Goal: Task Accomplishment & Management: Manage account settings

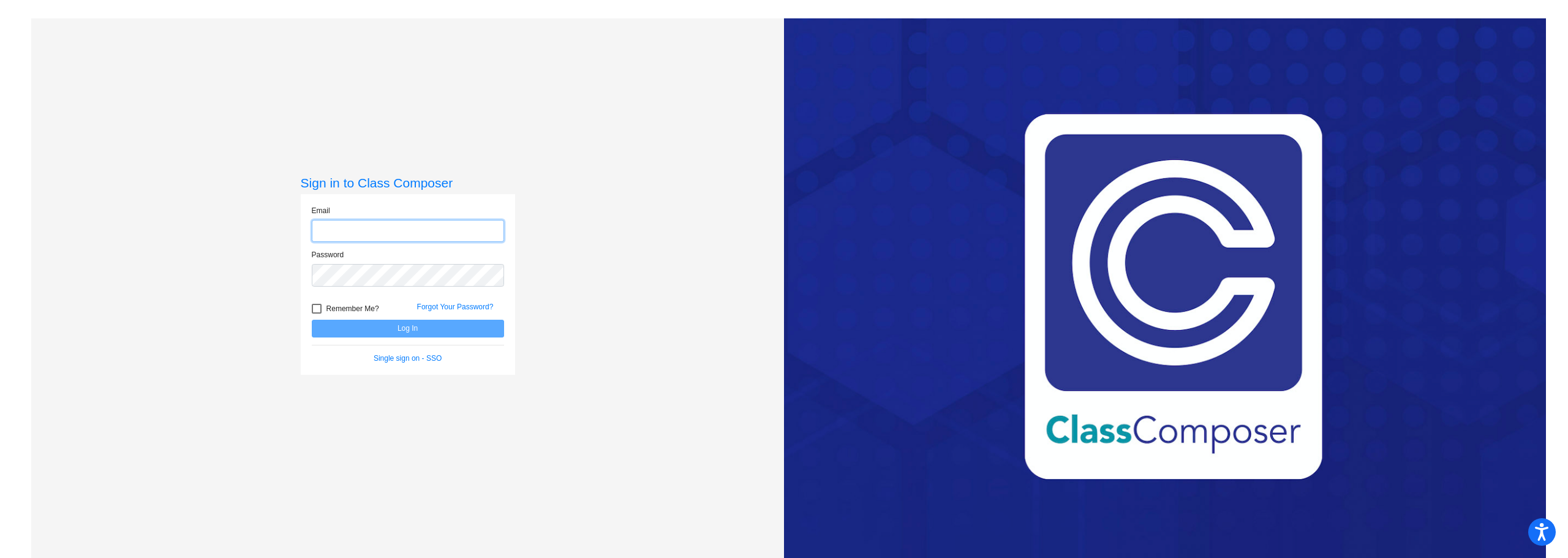
click at [400, 226] on input "email" at bounding box center [408, 231] width 192 height 22
type input "[EMAIL_ADDRESS][DOMAIN_NAME]"
click at [312, 320] on button "Log In" at bounding box center [408, 329] width 192 height 18
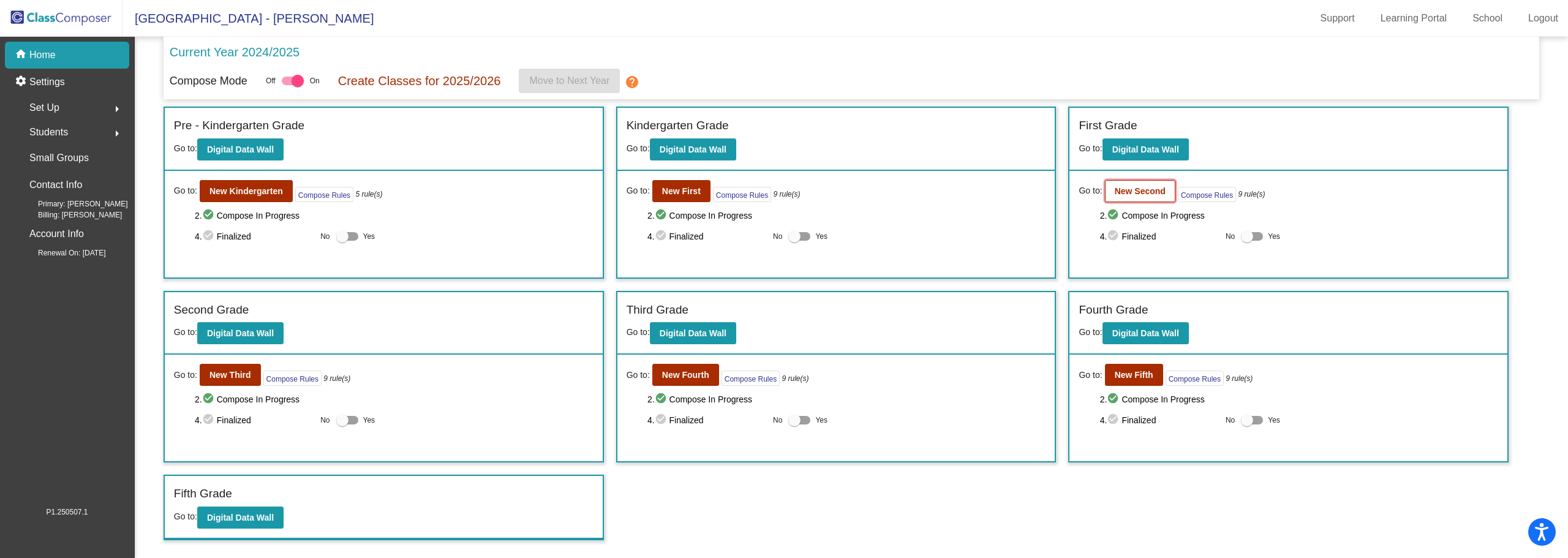
click at [1140, 190] on b "New Second" at bounding box center [1140, 191] width 51 height 10
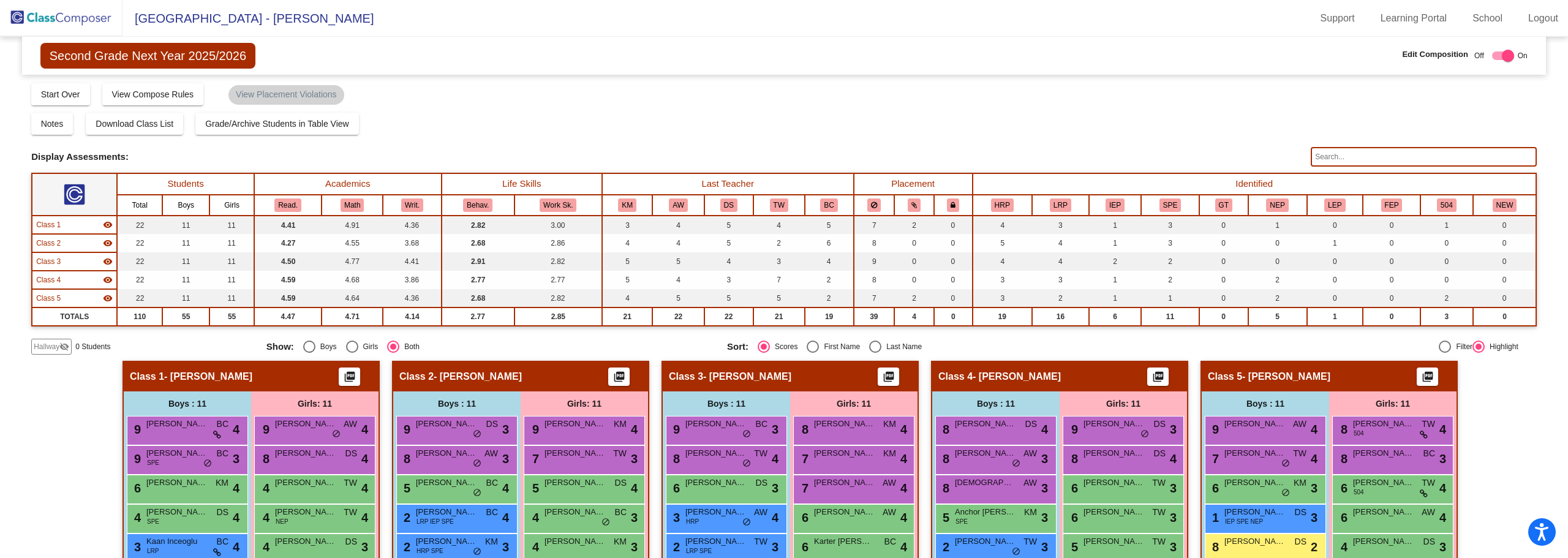
click at [1341, 158] on input "text" at bounding box center [1424, 157] width 226 height 20
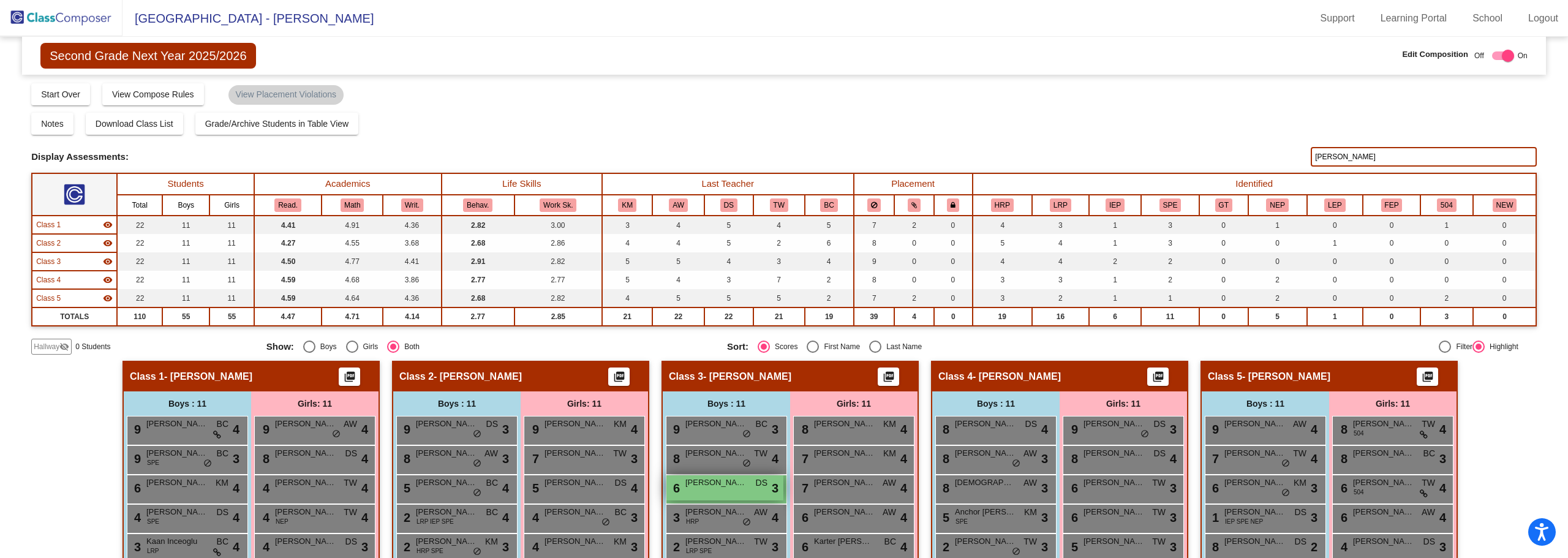
type input "[PERSON_NAME]"
click at [723, 489] on div "6 [PERSON_NAME] DS lock do_not_disturb_alt 3" at bounding box center [725, 488] width 117 height 25
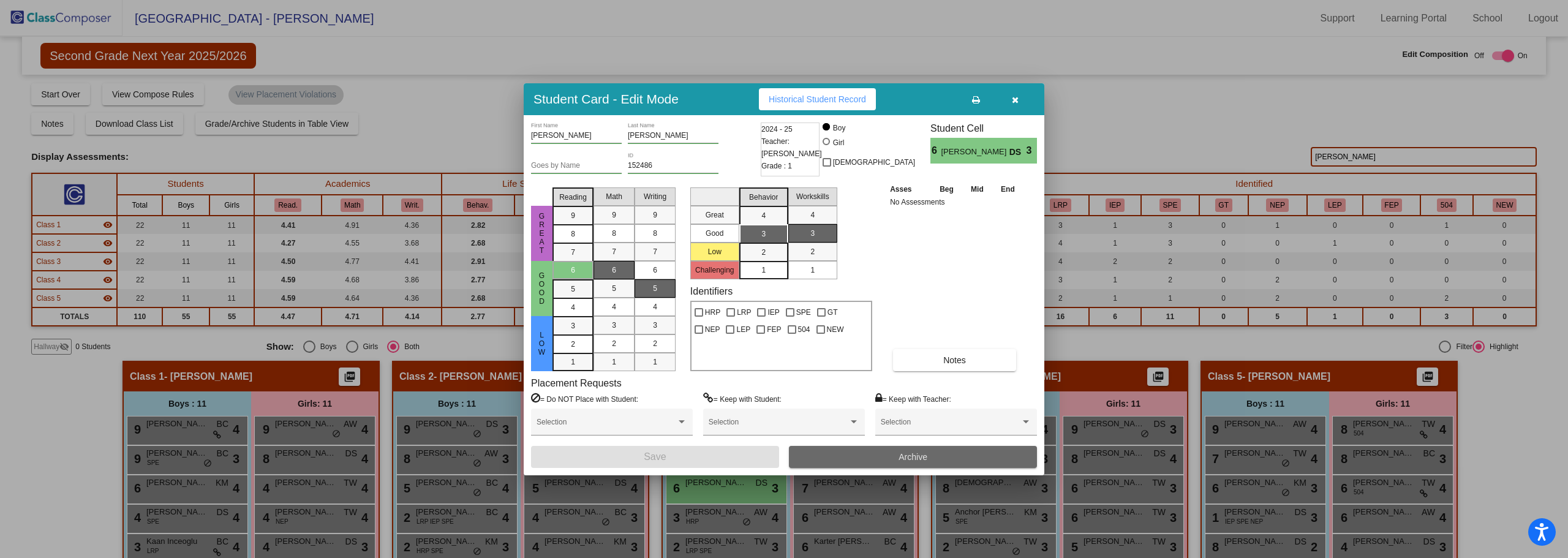
click at [871, 458] on button "Archive" at bounding box center [913, 457] width 248 height 22
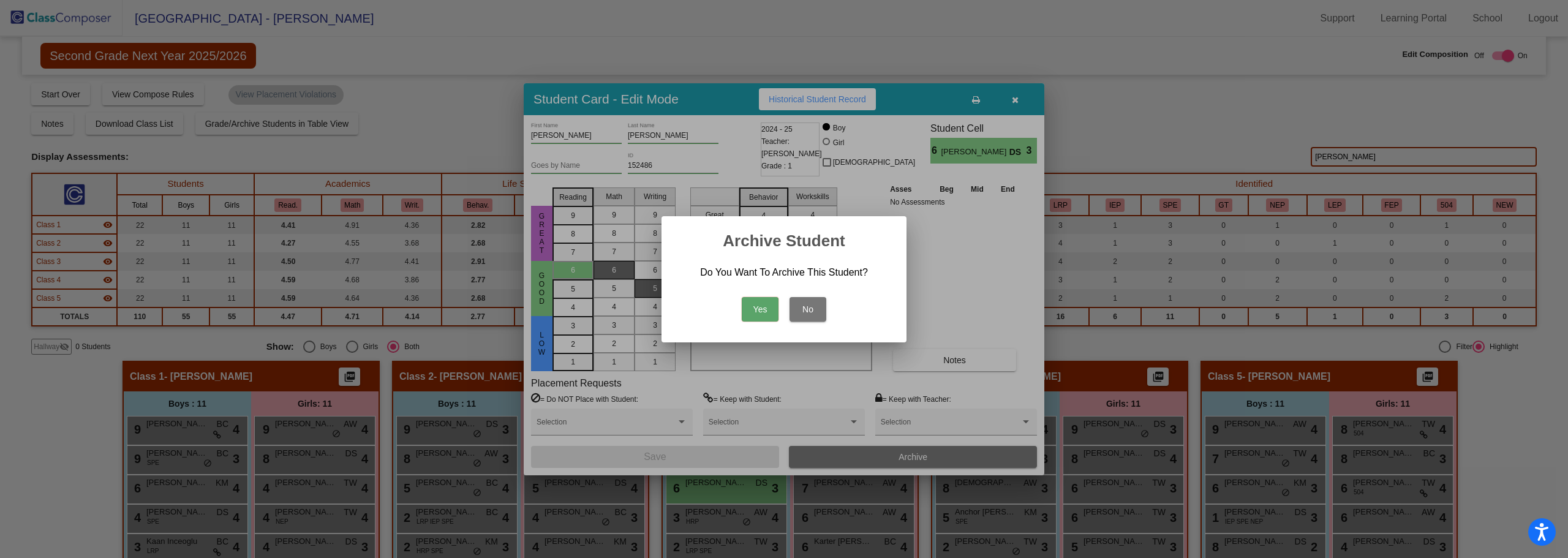
click at [757, 307] on button "Yes" at bounding box center [760, 309] width 37 height 24
